Goal: Task Accomplishment & Management: Use online tool/utility

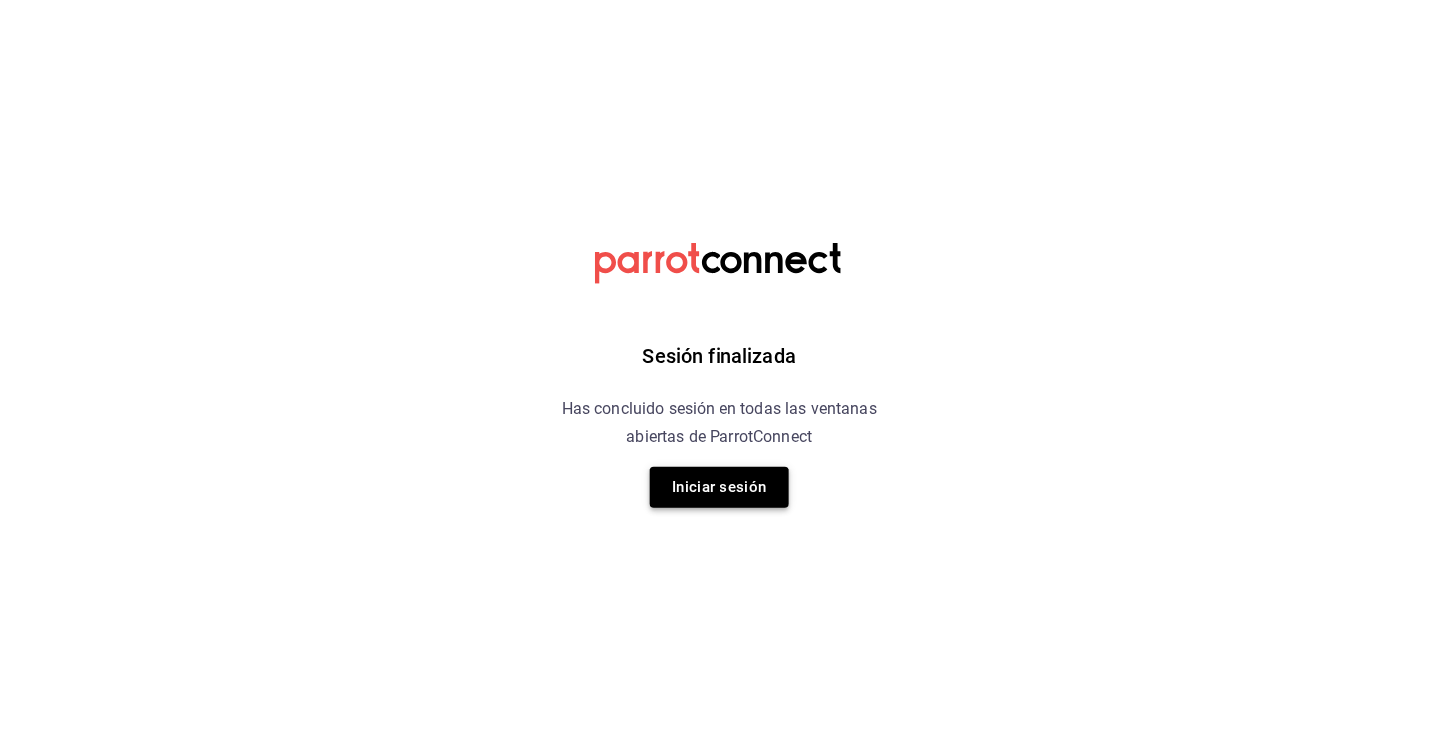
click at [735, 474] on button "Iniciar sesión" at bounding box center [719, 488] width 139 height 42
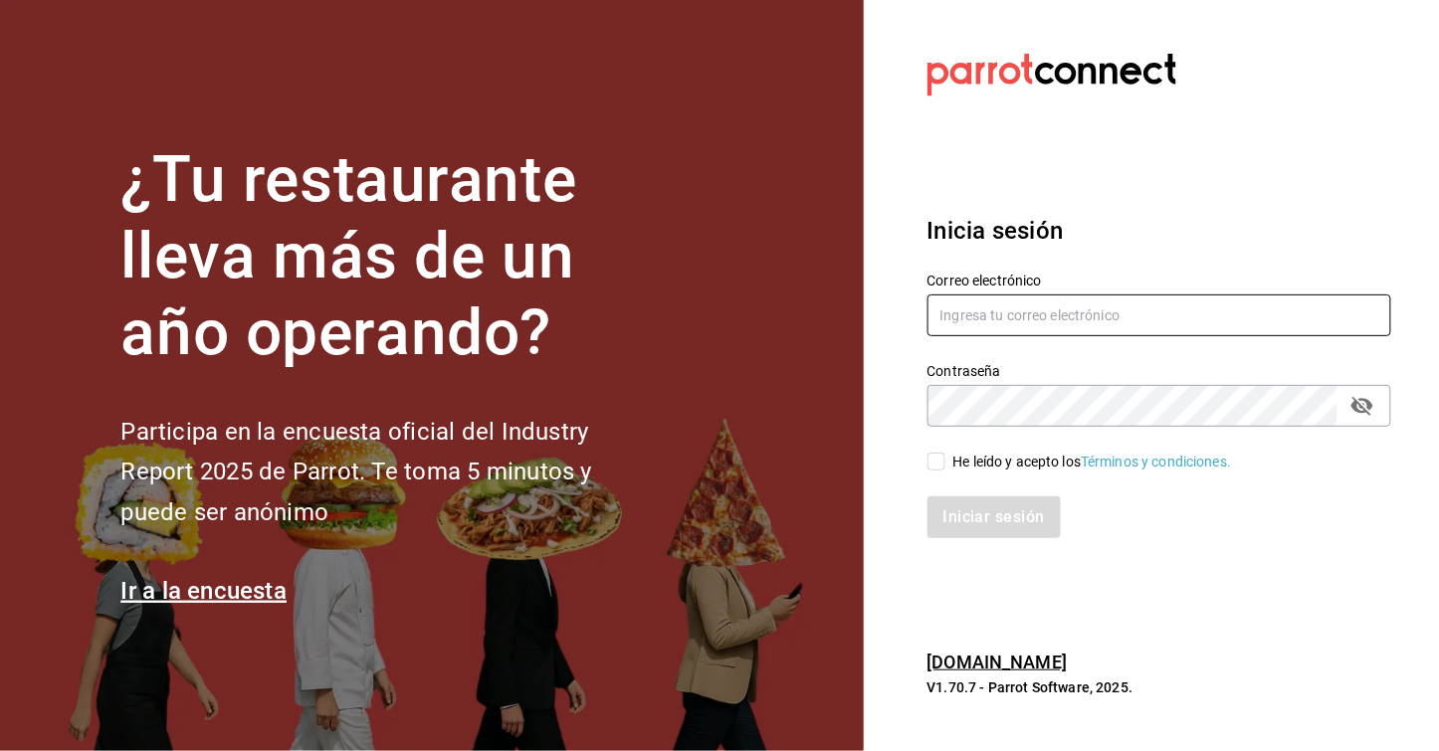
type input "[EMAIL_ADDRESS][DOMAIN_NAME]"
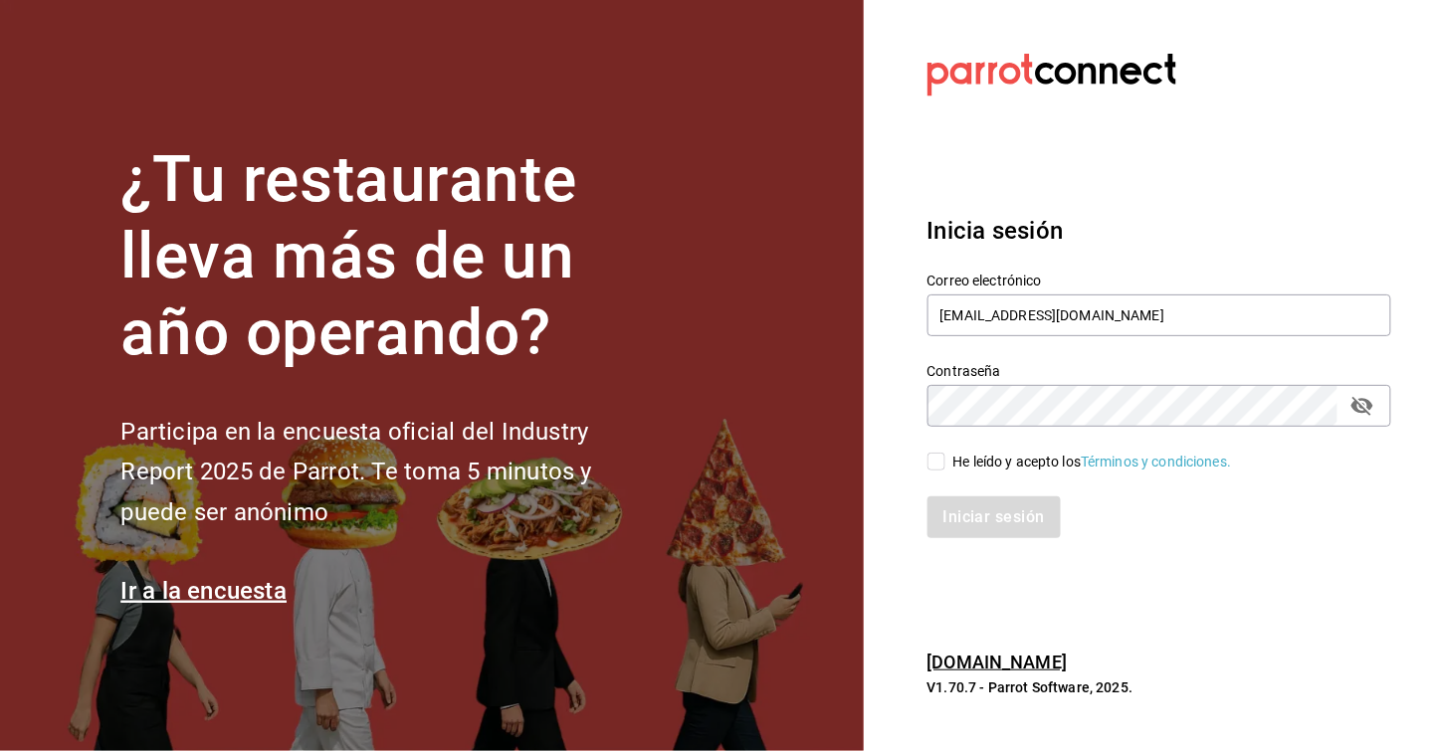
click at [945, 465] on span "He leído y acepto los Términos y condiciones." at bounding box center [1088, 462] width 287 height 21
click at [945, 465] on input "He leído y acepto los Términos y condiciones." at bounding box center [936, 462] width 18 height 18
checkbox input "true"
click at [981, 516] on button "Iniciar sesión" at bounding box center [994, 517] width 135 height 42
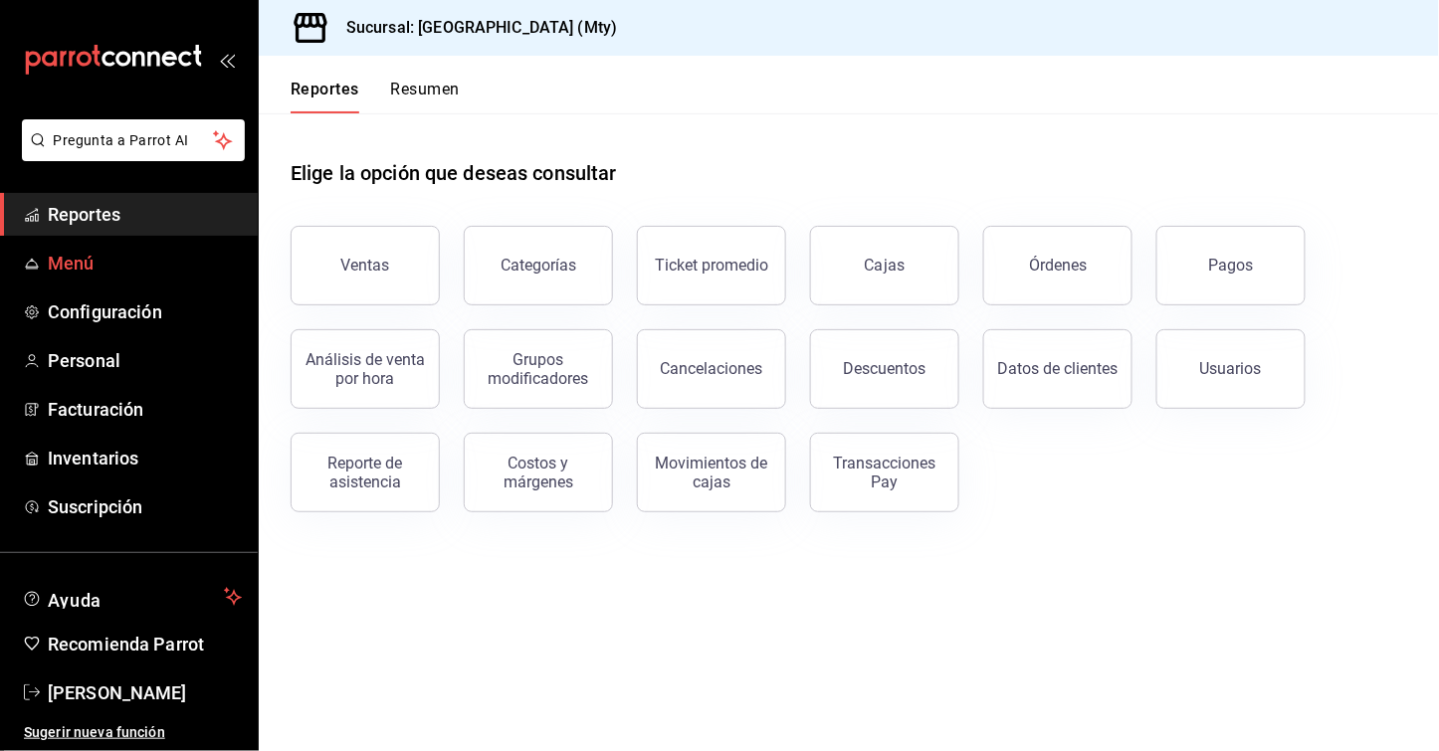
click at [108, 252] on span "Menú" at bounding box center [145, 263] width 194 height 27
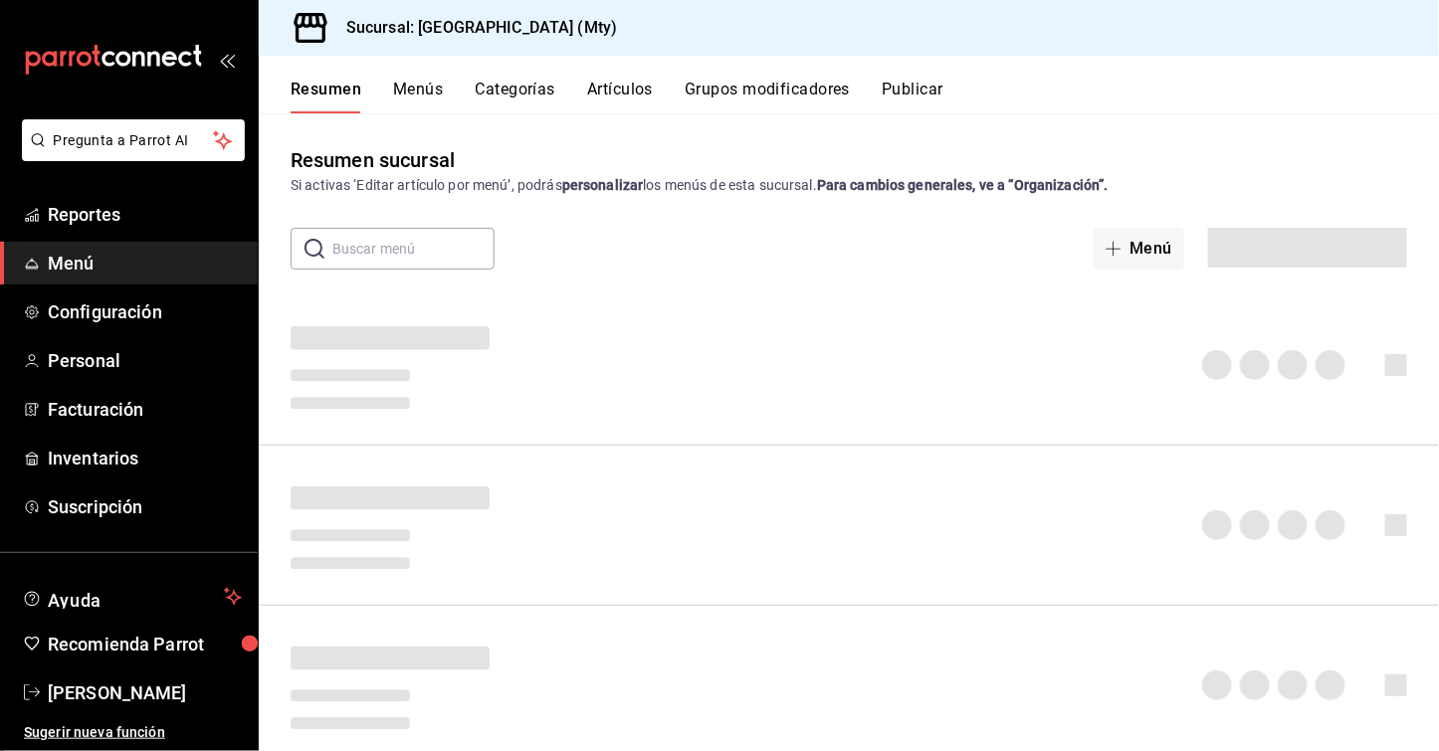
click at [610, 86] on button "Artículos" at bounding box center [620, 97] width 66 height 34
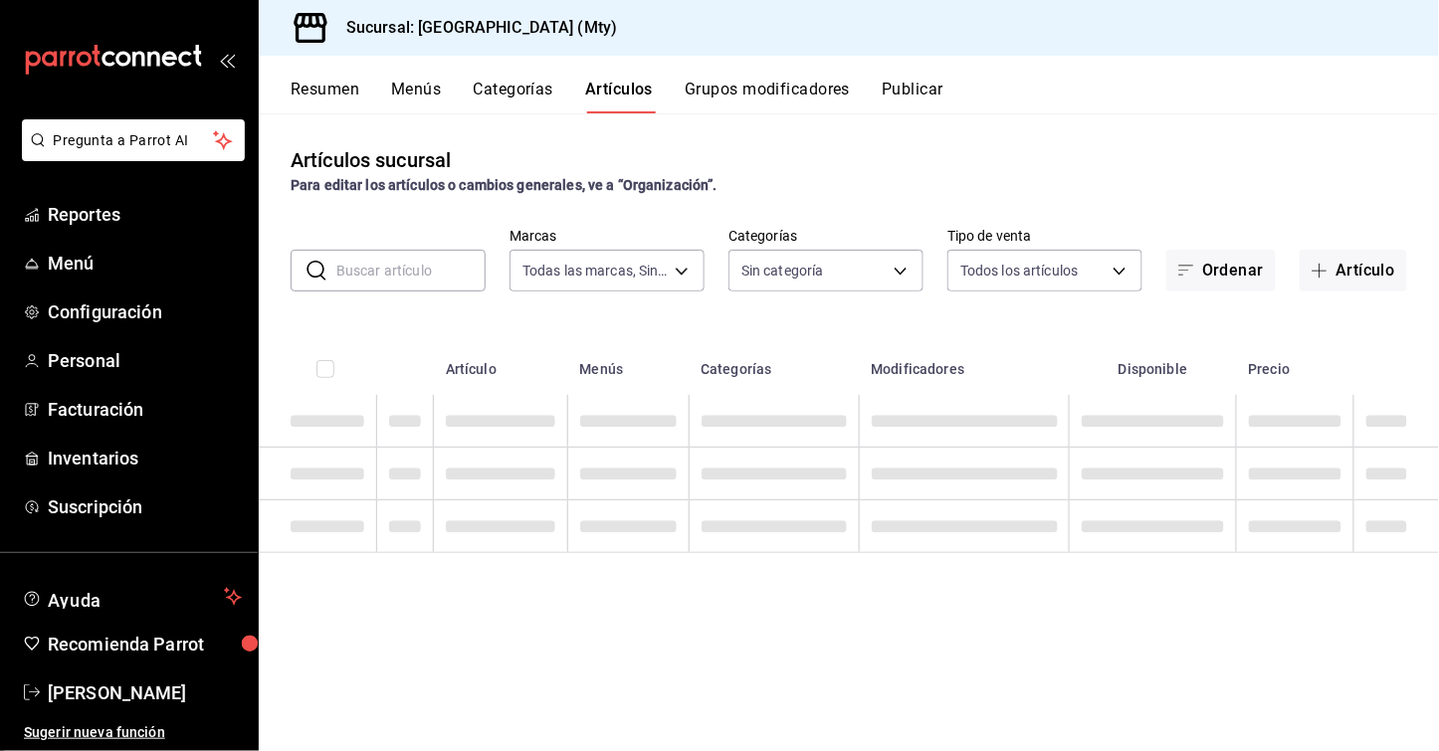
type input "f9fafe90-350c-4c9e-8b5f-07b14013cca7"
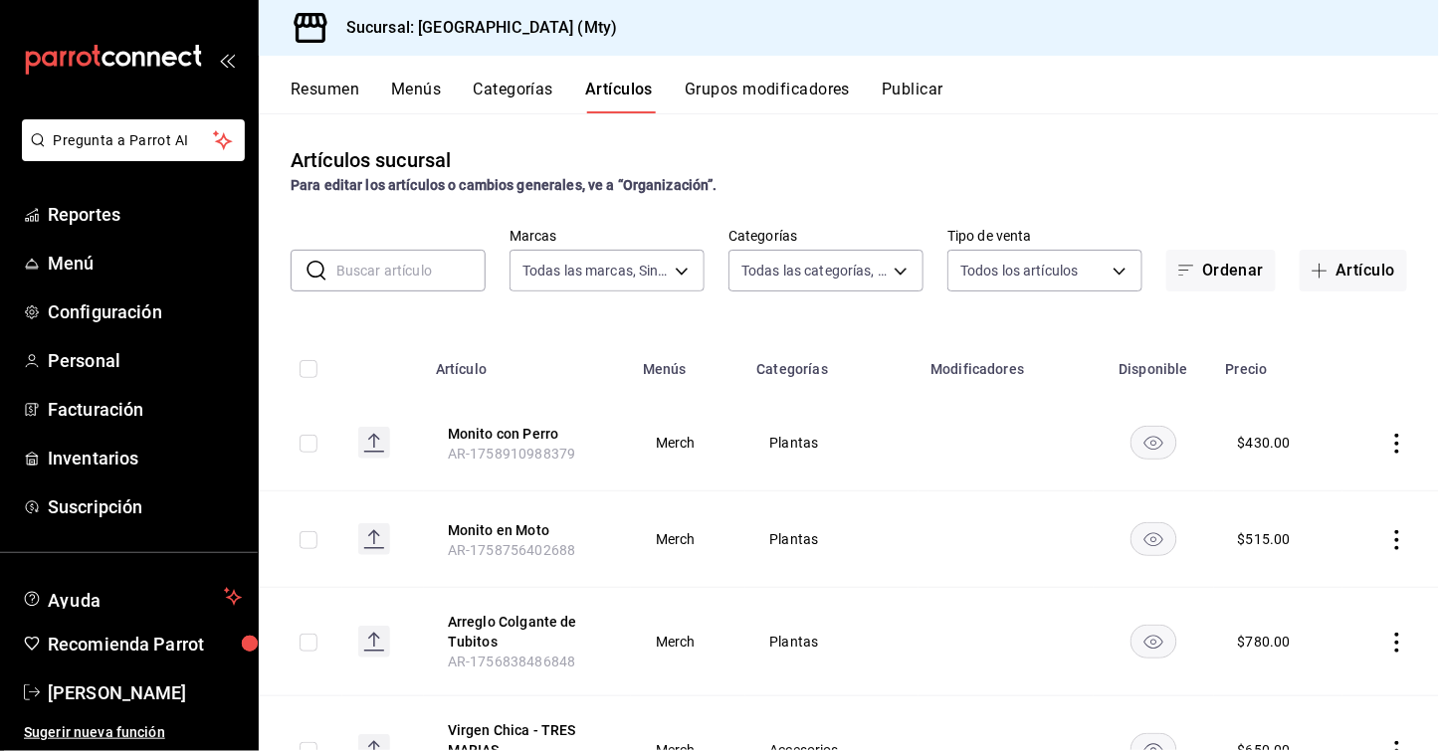
type input "fc65bfa0-c3e1-484e-be41-2e9f33313c8d,e9debcfb-99b0-4554-a210-902c611d253b,720e8…"
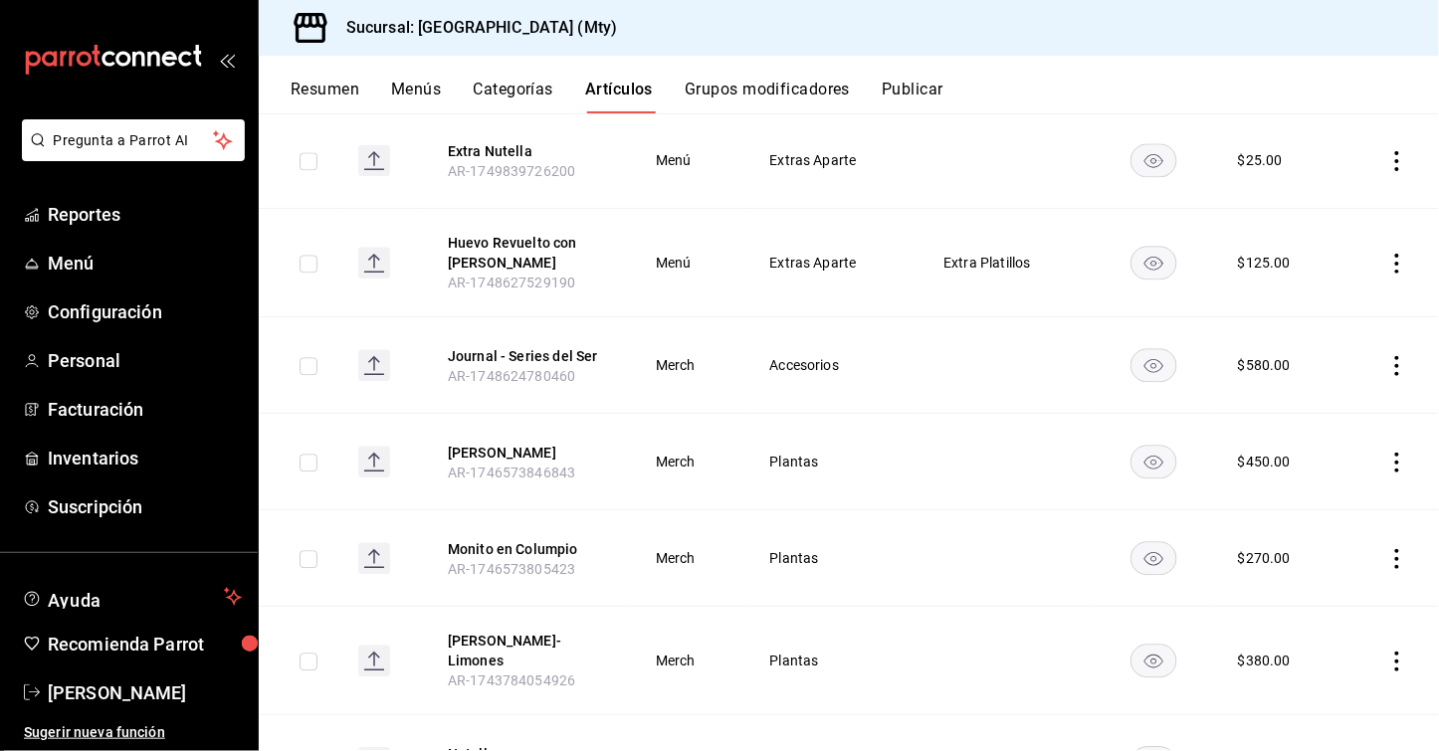
scroll to position [1327, 0]
